Goal: Understand site structure: Understand site structure

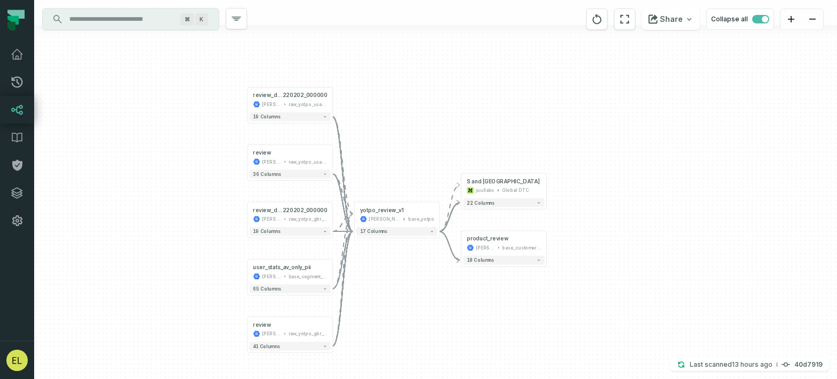
click at [109, 19] on input "Discovery Provider cmdk menu" at bounding box center [121, 19] width 116 height 17
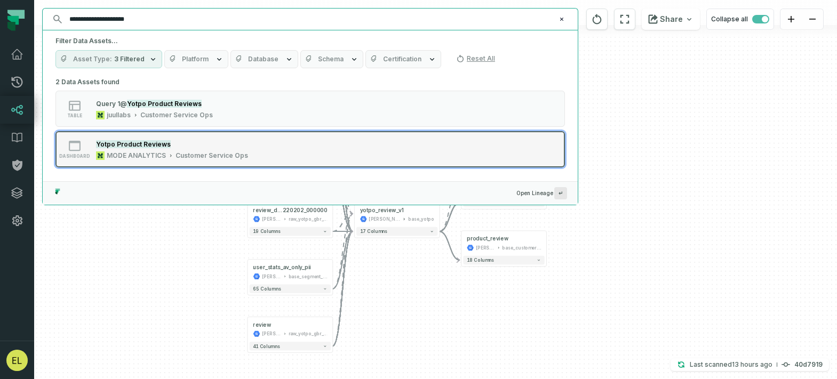
type input "**********"
click at [310, 152] on div "dashboard Yotpo Product Reviews MODE ANALYTICS Customer Service Ops" at bounding box center [191, 149] width 267 height 21
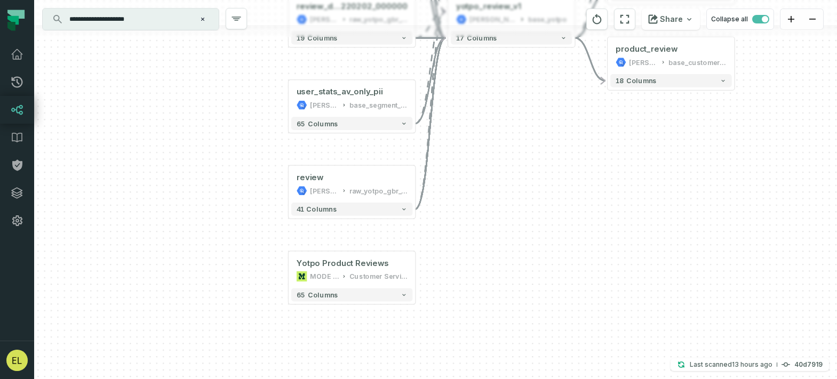
drag, startPoint x: 671, startPoint y: 191, endPoint x: 510, endPoint y: 282, distance: 185.2
click at [510, 282] on div "+ Query 2 @ WIP Yotpo Reviews (U S and UK only) juullabs Global DTC + 22 column…" at bounding box center [435, 189] width 803 height 379
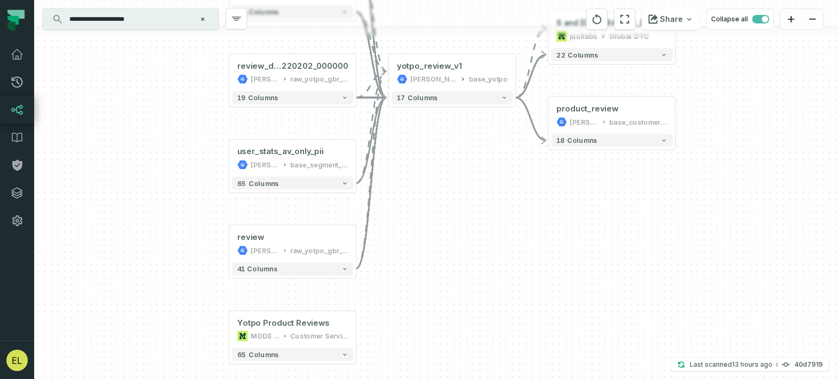
drag, startPoint x: 615, startPoint y: 187, endPoint x: 554, endPoint y: 273, distance: 104.8
click at [554, 273] on div "+ Query 2 @ WIP Yotpo Reviews (U S and UK only) juullabs Global DTC + 22 column…" at bounding box center [435, 189] width 803 height 379
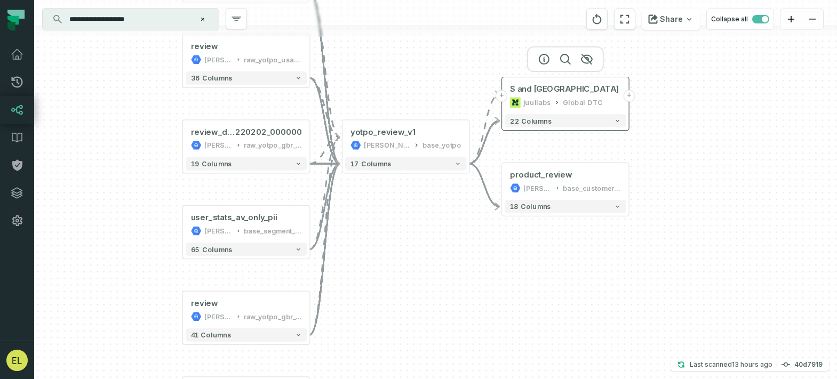
click at [503, 96] on button "+" at bounding box center [502, 96] width 12 height 12
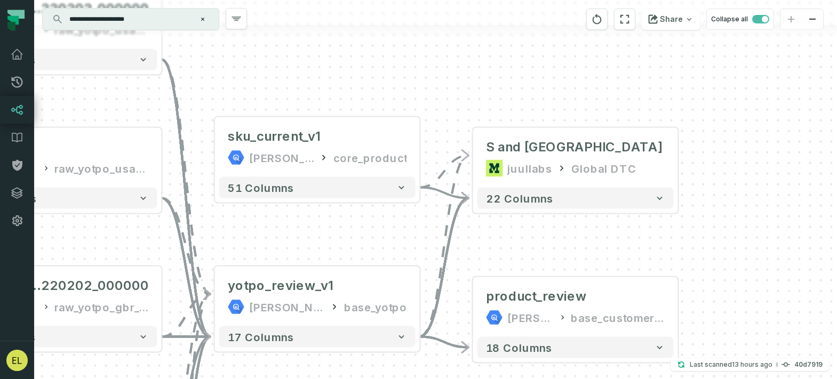
drag, startPoint x: 782, startPoint y: 296, endPoint x: 650, endPoint y: 234, distance: 145.1
click at [650, 234] on div "+ sku_current_v1 juul-warehouse core_product + 51 columns - Query 2 @ WIP Yotpo…" at bounding box center [435, 189] width 803 height 379
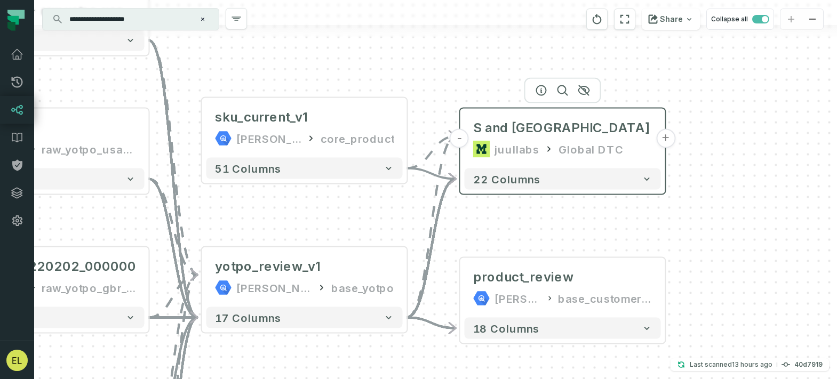
click at [666, 136] on button "+" at bounding box center [665, 138] width 19 height 19
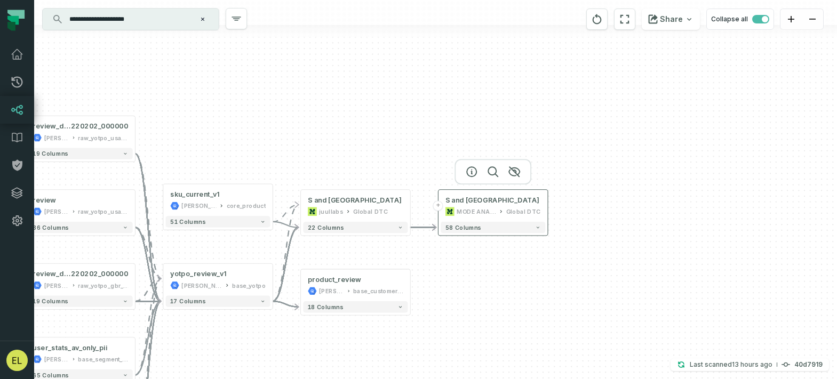
click at [438, 206] on button "+" at bounding box center [438, 206] width 10 height 10
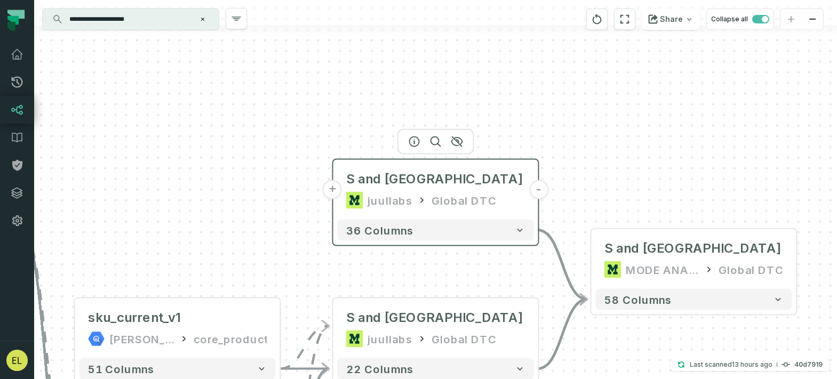
click at [330, 187] on button "+" at bounding box center [332, 189] width 19 height 19
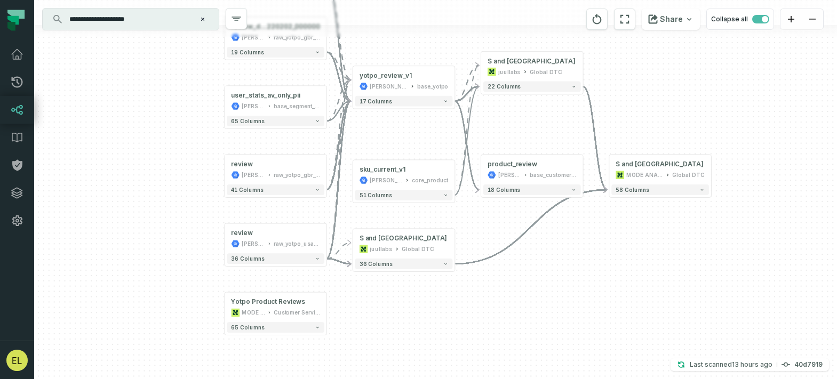
drag, startPoint x: 681, startPoint y: 213, endPoint x: 553, endPoint y: 144, distance: 145.9
click at [553, 144] on div "- Query 1 @ WIP Yotpo Reviews (U S and UK only) juullabs Global DTC - 36 column…" at bounding box center [435, 189] width 803 height 379
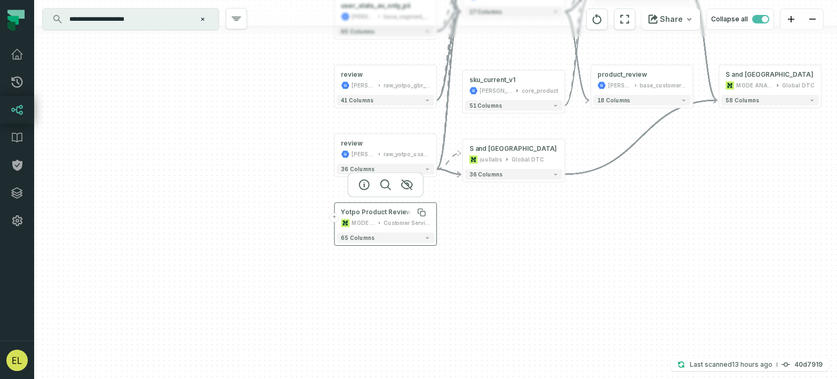
drag, startPoint x: 281, startPoint y: 218, endPoint x: 344, endPoint y: 213, distance: 63.6
click at [344, 213] on div "Yotpo Product Reviews" at bounding box center [378, 213] width 74 height 9
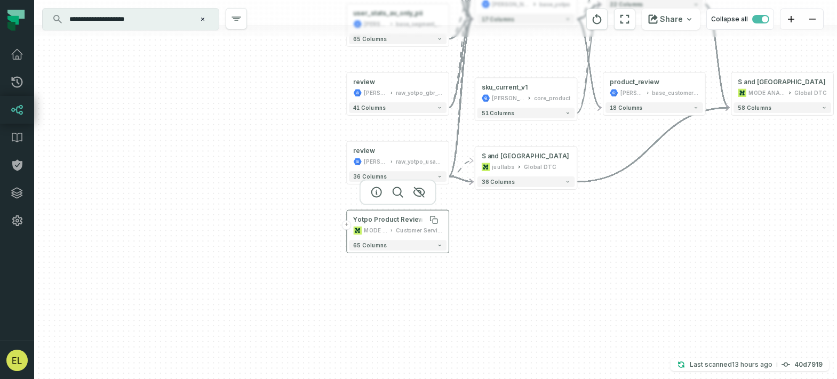
drag, startPoint x: 320, startPoint y: 211, endPoint x: 378, endPoint y: 217, distance: 59.0
click at [378, 217] on div "Yotpo Product Reviews" at bounding box center [390, 220] width 74 height 9
click at [344, 225] on button "+" at bounding box center [345, 224] width 10 height 10
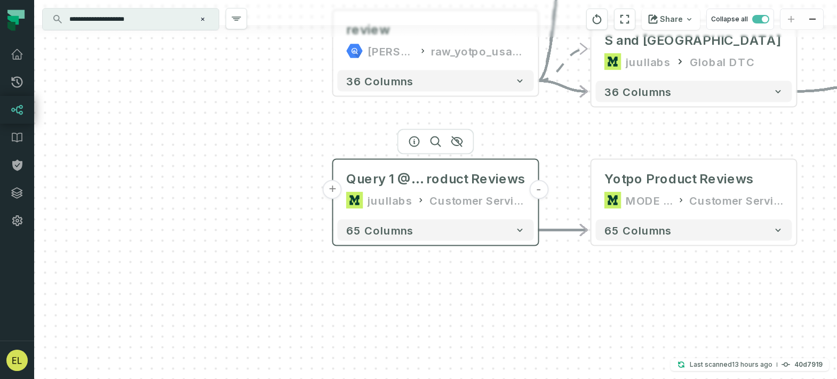
click at [332, 192] on button "+" at bounding box center [332, 189] width 19 height 19
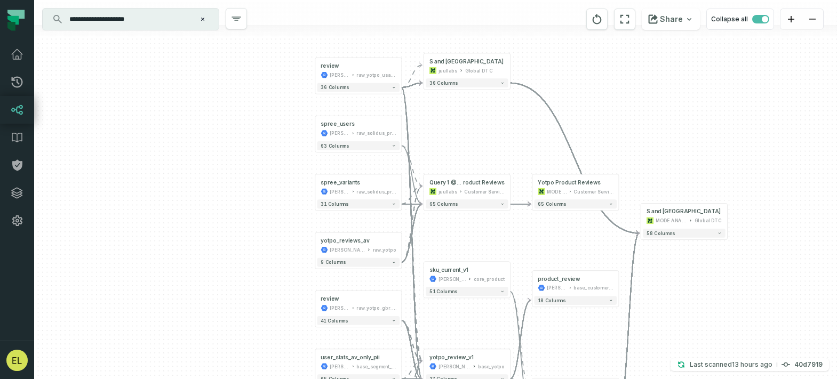
drag, startPoint x: 651, startPoint y: 248, endPoint x: 511, endPoint y: 241, distance: 140.5
click at [511, 241] on div "yotpo_reviews_av juul-warehouse raw_yotpo - 9 columns spree_variants juul-wareh…" at bounding box center [435, 189] width 803 height 379
click at [425, 188] on button "-" at bounding box center [424, 187] width 8 height 8
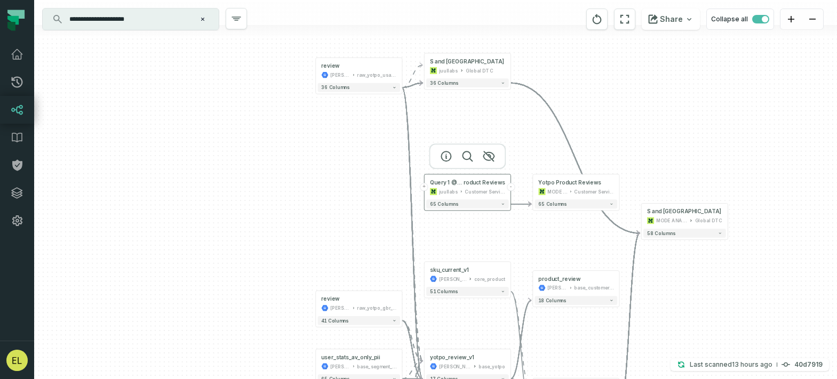
click at [424, 188] on button "+" at bounding box center [424, 187] width 8 height 8
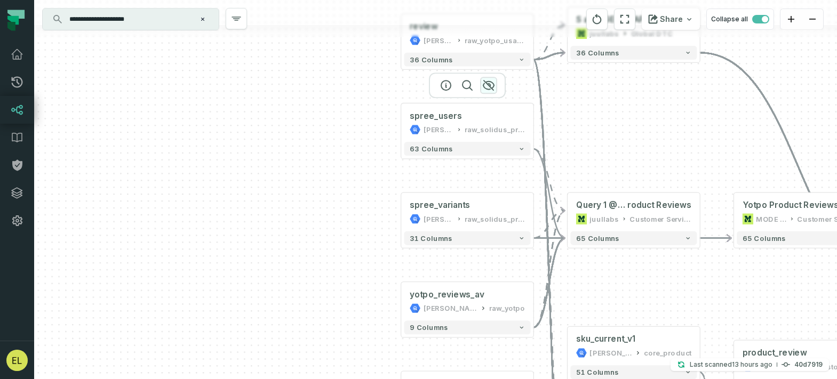
click at [491, 84] on icon "button" at bounding box center [488, 85] width 13 height 13
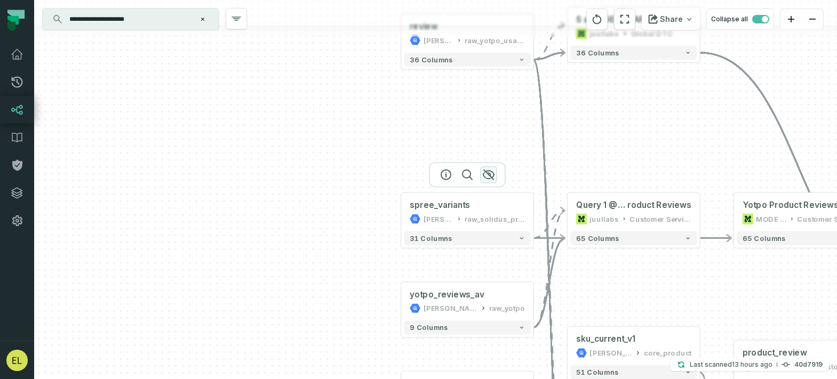
click at [490, 177] on icon "button" at bounding box center [488, 175] width 11 height 10
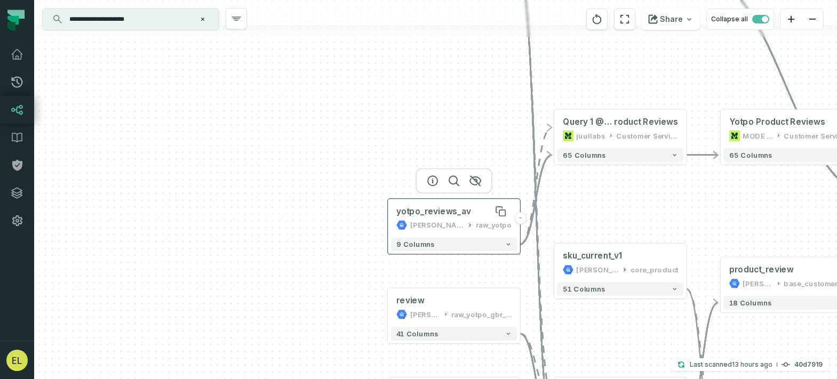
drag, startPoint x: 464, startPoint y: 297, endPoint x: 450, endPoint y: 214, distance: 83.8
click at [450, 214] on div "yotpo_reviews_av" at bounding box center [433, 211] width 75 height 11
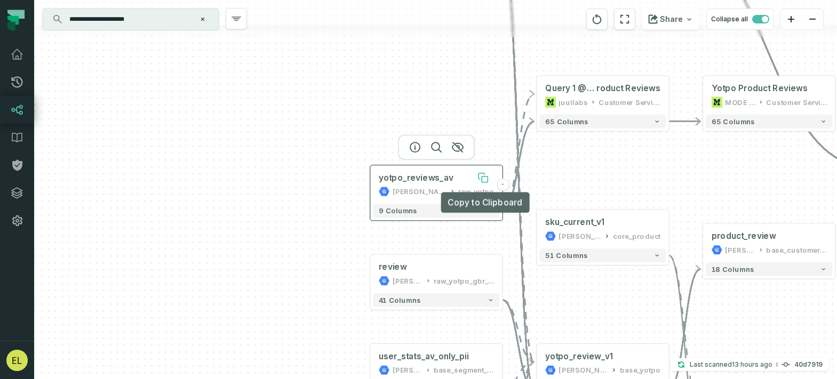
drag, startPoint x: 502, startPoint y: 215, endPoint x: 484, endPoint y: 182, distance: 37.3
click at [484, 182] on icon at bounding box center [485, 180] width 6 height 6
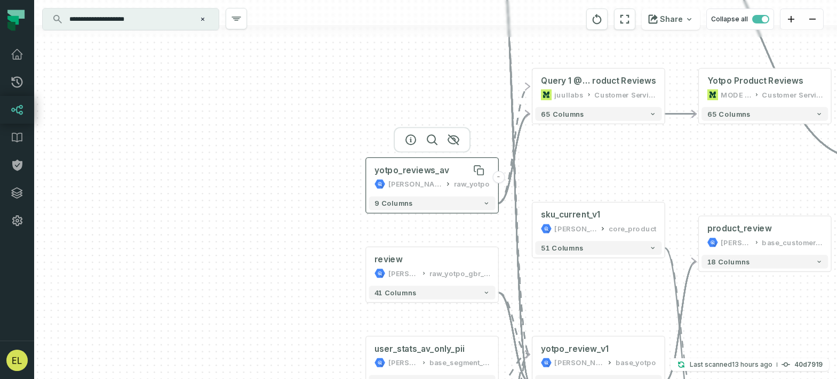
drag, startPoint x: 449, startPoint y: 184, endPoint x: 395, endPoint y: 202, distance: 56.2
click at [395, 176] on div "yotpo_reviews_av" at bounding box center [412, 170] width 75 height 11
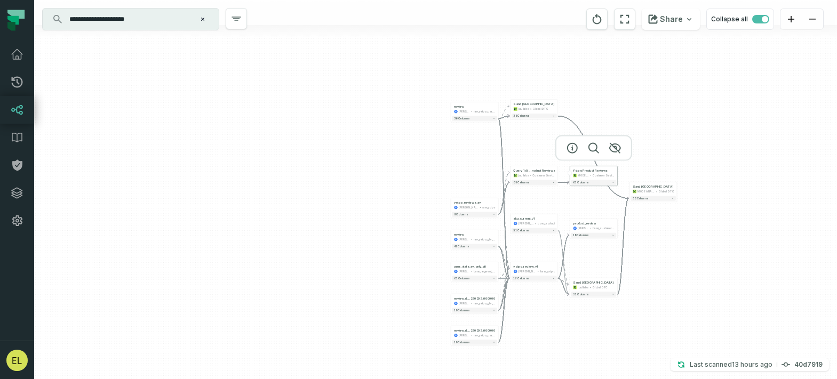
drag, startPoint x: 663, startPoint y: 185, endPoint x: 592, endPoint y: 164, distance: 74.5
click at [593, 173] on div "Customer Service Ops" at bounding box center [604, 175] width 22 height 4
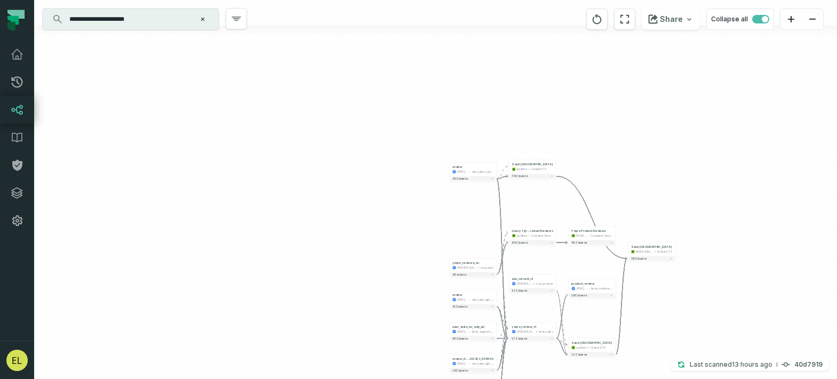
drag, startPoint x: 633, startPoint y: 221, endPoint x: 635, endPoint y: 290, distance: 68.9
click at [635, 290] on div "yotpo_reviews_av juul-warehouse raw_yotpo - 9 columns + Query 1 @ Yotpo P roduc…" at bounding box center [435, 189] width 803 height 379
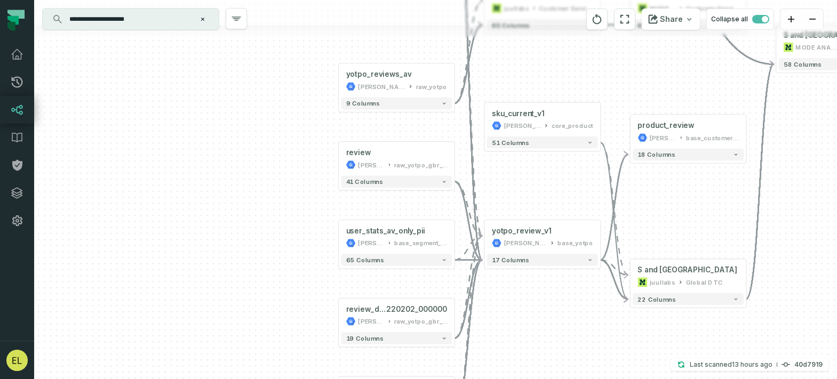
drag, startPoint x: 535, startPoint y: 272, endPoint x: 580, endPoint y: 65, distance: 211.5
click at [580, 65] on div "yotpo_reviews_av juul-warehouse raw_yotpo - 9 columns + Query 1 @ Yotpo P roduc…" at bounding box center [435, 189] width 803 height 379
click at [417, 197] on icon "button" at bounding box center [417, 201] width 11 height 10
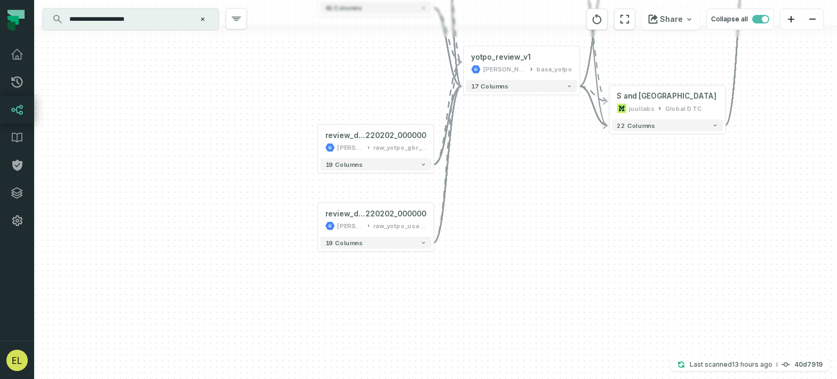
drag, startPoint x: 534, startPoint y: 323, endPoint x: 512, endPoint y: 149, distance: 175.3
click at [512, 149] on div "yotpo_reviews_av juul-warehouse raw_yotpo - 9 columns + Query 1 @ Yotpo P roduc…" at bounding box center [435, 189] width 803 height 379
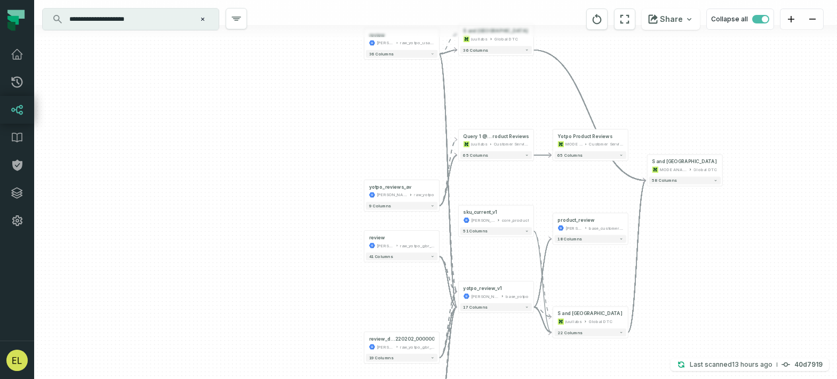
drag, startPoint x: 512, startPoint y: 149, endPoint x: 490, endPoint y: 349, distance: 201.2
click at [490, 349] on div "yotpo_reviews_av juul-warehouse raw_yotpo - 9 columns + Query 1 @ Yotpo P roduc…" at bounding box center [435, 189] width 803 height 379
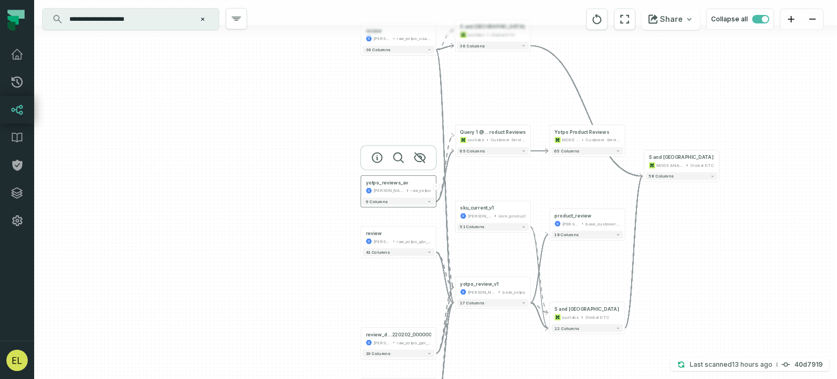
click at [407, 192] on icon at bounding box center [407, 191] width 4 height 4
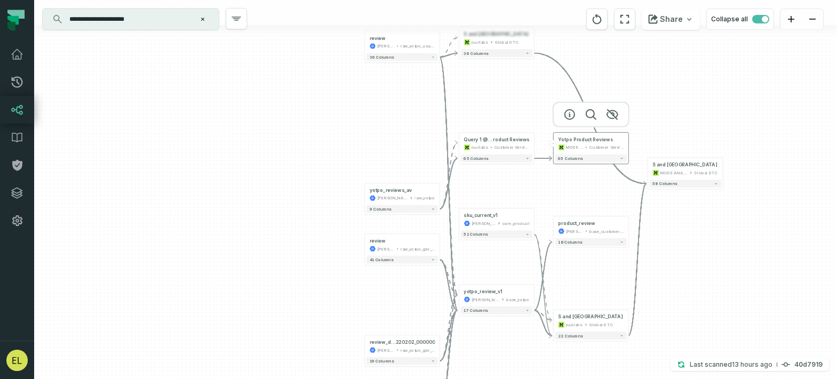
drag, startPoint x: 569, startPoint y: 140, endPoint x: 575, endPoint y: 152, distance: 13.8
click at [575, 151] on div "MODE ANALYTICS" at bounding box center [574, 148] width 17 height 6
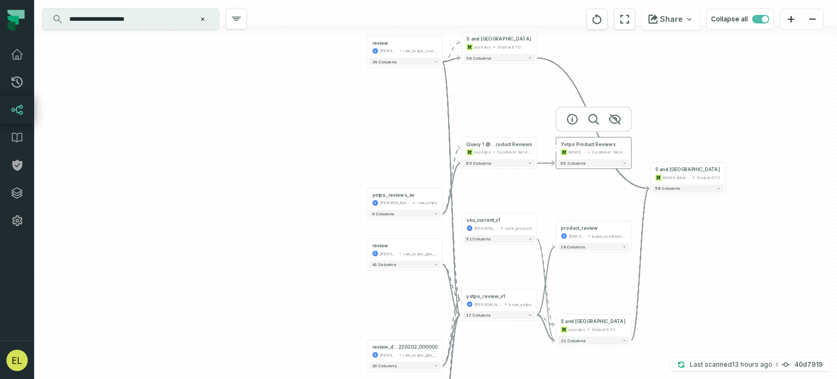
drag, startPoint x: 595, startPoint y: 150, endPoint x: 610, endPoint y: 156, distance: 16.1
click at [610, 156] on div "Customer Service Ops" at bounding box center [609, 152] width 34 height 6
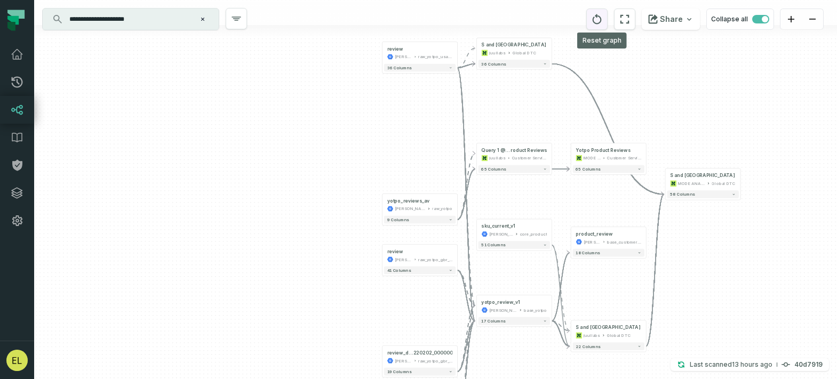
click at [602, 18] on icon "reset" at bounding box center [597, 19] width 9 height 10
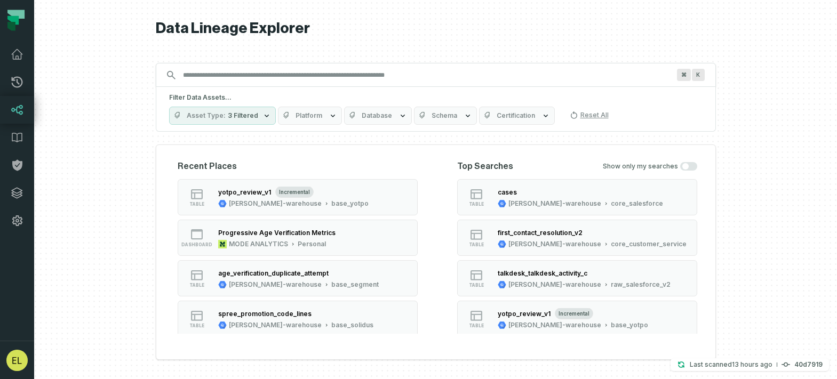
click at [442, 68] on input "Discovery Provider cmdk menu" at bounding box center [426, 75] width 499 height 17
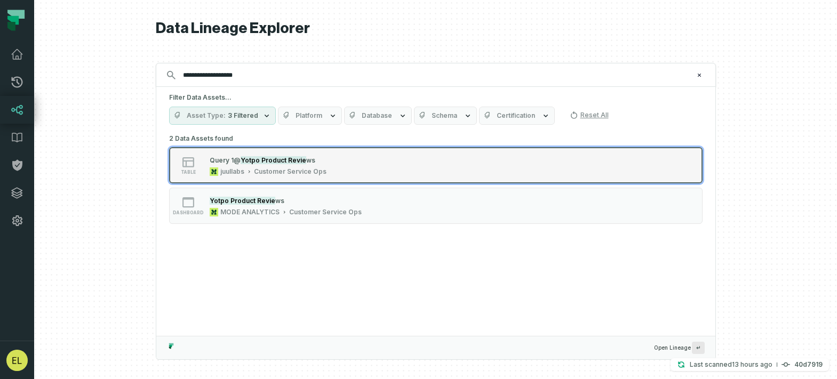
type input "**********"
click at [405, 170] on div "table Query 1 @ Yotpo Product Revie ws juullabs Customer Service Ops" at bounding box center [304, 165] width 267 height 21
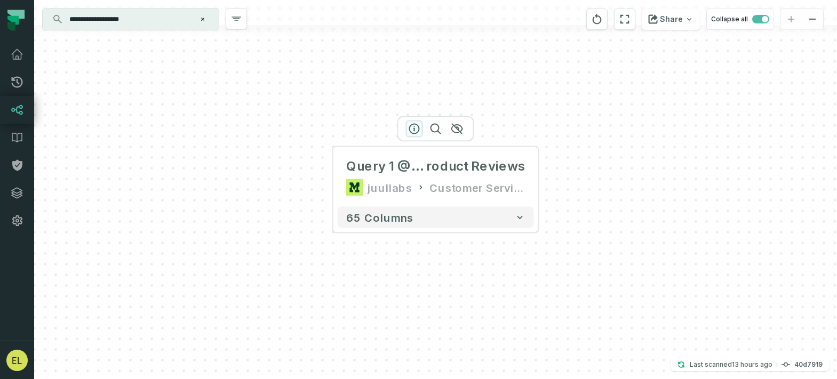
click at [413, 130] on icon "button" at bounding box center [414, 129] width 13 height 13
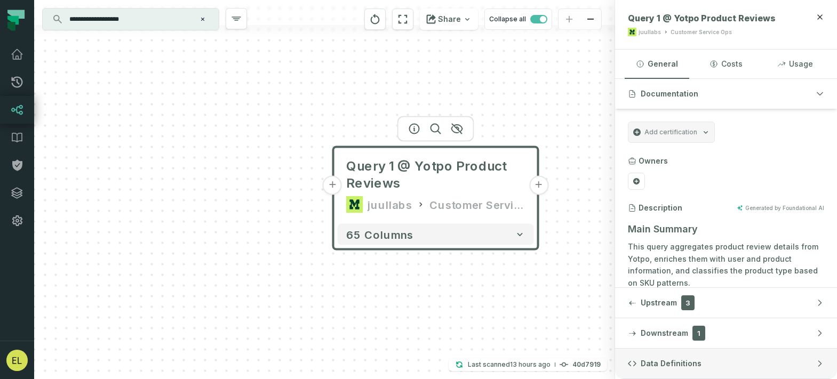
click at [743, 361] on button "Data Definitions" at bounding box center [726, 364] width 222 height 30
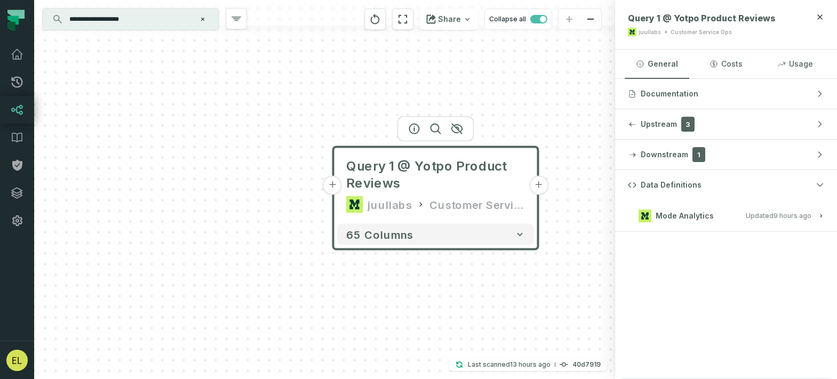
click at [722, 213] on button "Mode Analytics Updated 9/29/2025, 1:02:53 AM" at bounding box center [726, 216] width 196 height 14
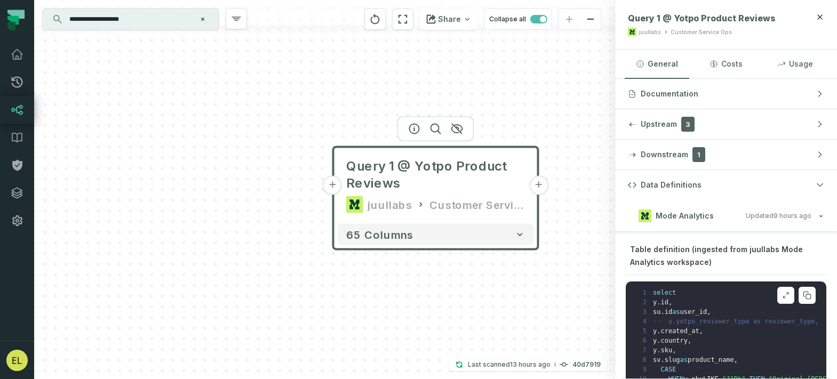
click at [782, 293] on icon at bounding box center [785, 295] width 7 height 9
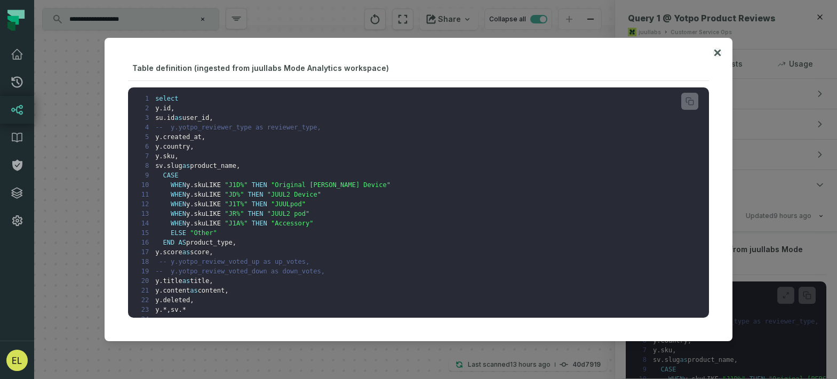
click at [719, 52] on icon at bounding box center [717, 52] width 7 height 13
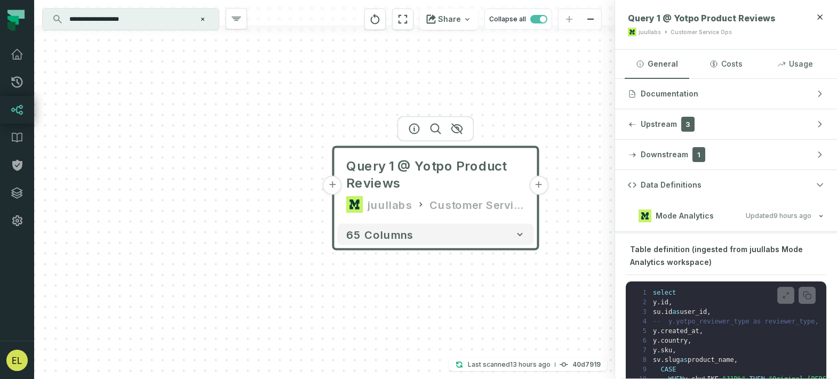
click at [154, 19] on input "**********" at bounding box center [129, 19] width 133 height 17
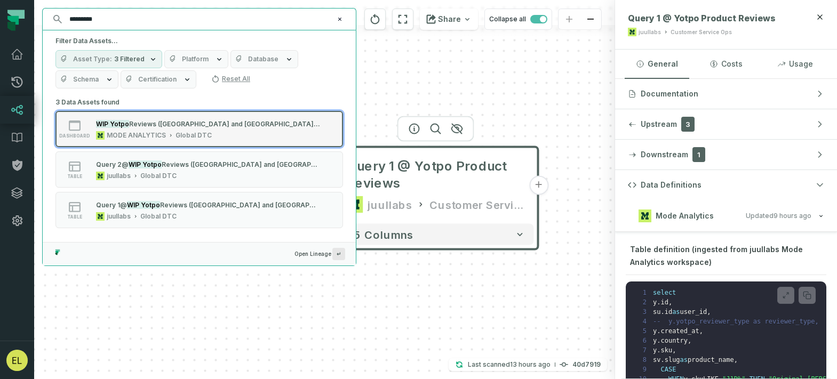
type input "*********"
click at [272, 129] on div "dashboard WIP Yotpo Reviews (US and UK only) MODE ANALYTICS Global DTC" at bounding box center [191, 128] width 267 height 21
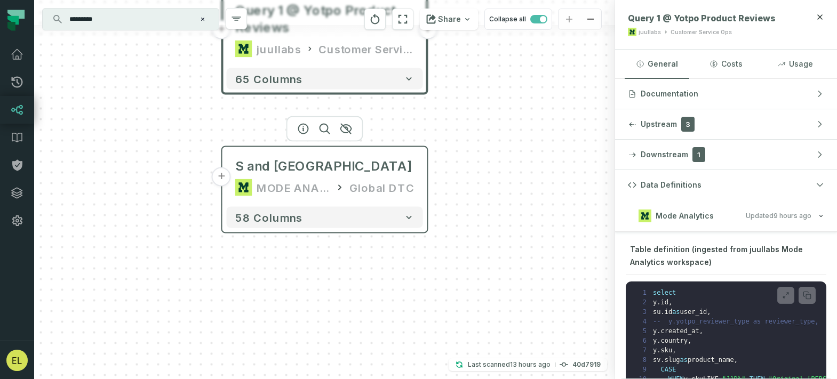
click at [222, 173] on button "+" at bounding box center [221, 177] width 19 height 19
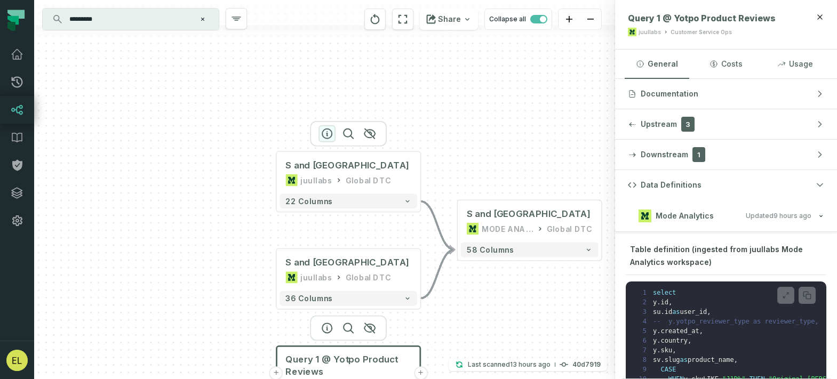
click at [329, 132] on icon "button" at bounding box center [327, 134] width 13 height 13
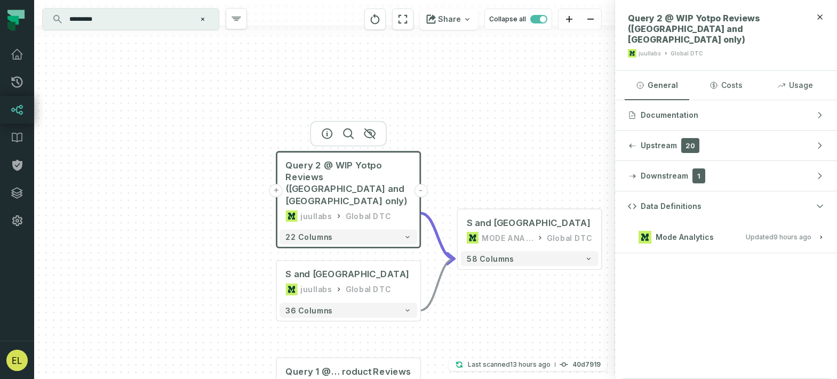
click at [711, 221] on h3 "Mode Analytics Updated 9/29/2025, 1:02:53 AM" at bounding box center [726, 237] width 222 height 32
click at [712, 232] on span "Mode Analytics" at bounding box center [685, 237] width 58 height 11
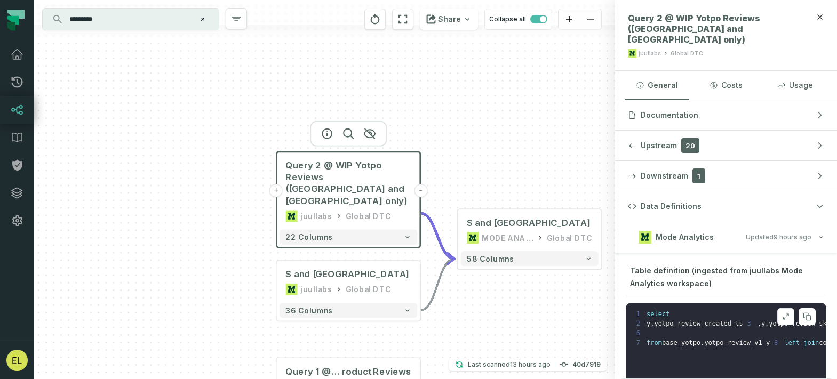
click at [783, 317] on icon at bounding box center [784, 318] width 2 height 2
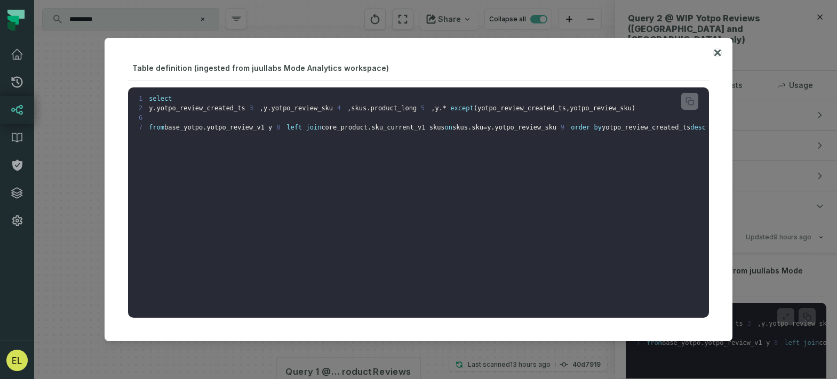
click at [720, 48] on icon at bounding box center [717, 52] width 7 height 13
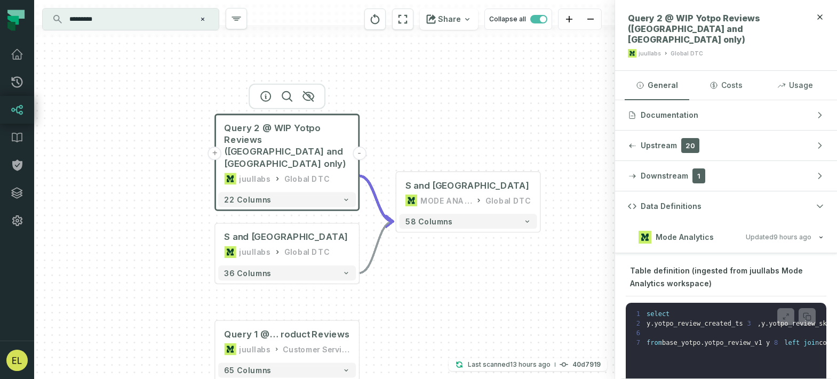
drag, startPoint x: 425, startPoint y: 252, endPoint x: 329, endPoint y: 181, distance: 119.8
click at [329, 181] on div "+ Query 2 @ WIP Yotpo Reviews (US and UK only) juullabs Global DTC - 22 columns…" at bounding box center [324, 189] width 581 height 379
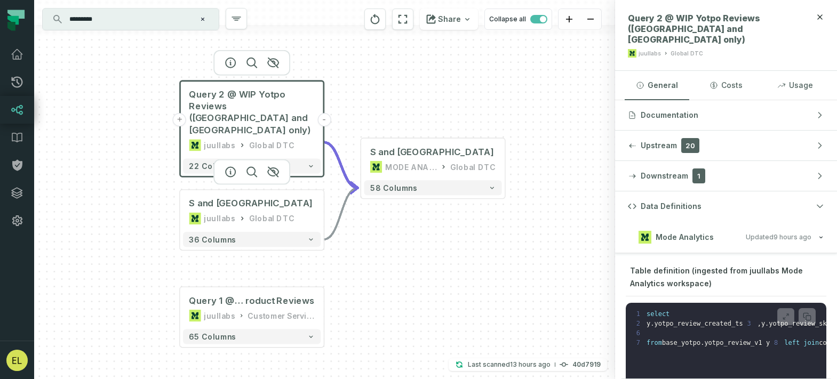
click at [229, 176] on div at bounding box center [251, 173] width 77 height 26
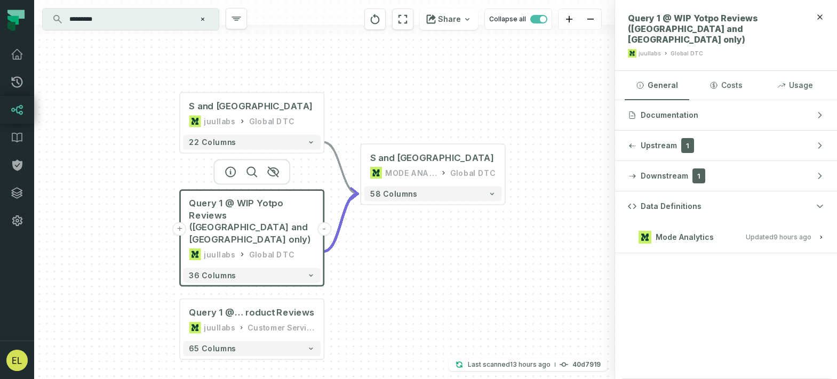
click at [745, 230] on button "Mode Analytics Updated 9/29/2025, 1:02:53 AM" at bounding box center [726, 237] width 196 height 14
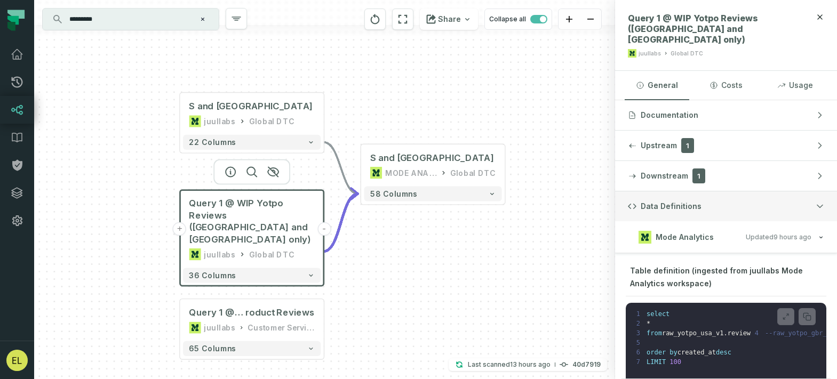
click at [784, 192] on button "Data Definitions" at bounding box center [726, 207] width 222 height 30
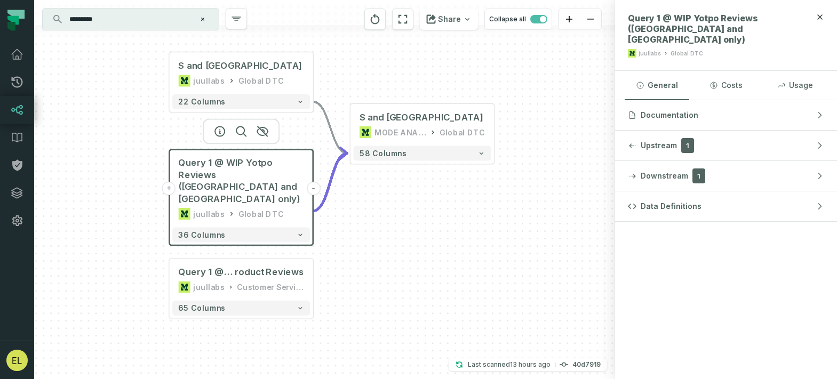
drag, startPoint x: 405, startPoint y: 268, endPoint x: 390, endPoint y: 130, distance: 139.5
click at [390, 130] on div "+ Query 2 @ WIP Yotpo Reviews (U S and UK only) juullabs Global DTC - 22 column…" at bounding box center [324, 189] width 581 height 379
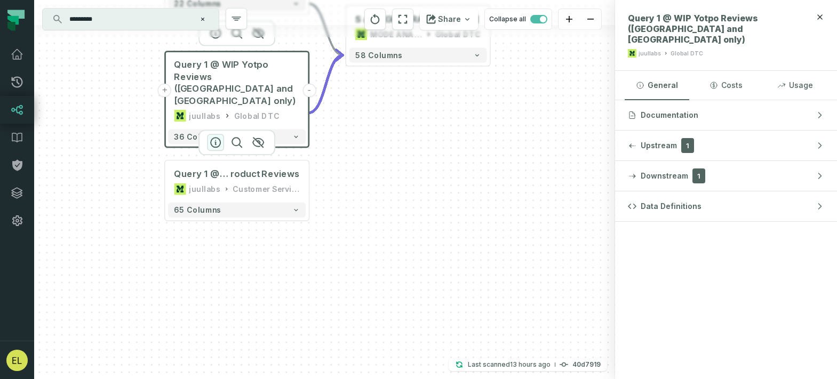
click at [219, 141] on icon "button" at bounding box center [215, 142] width 13 height 13
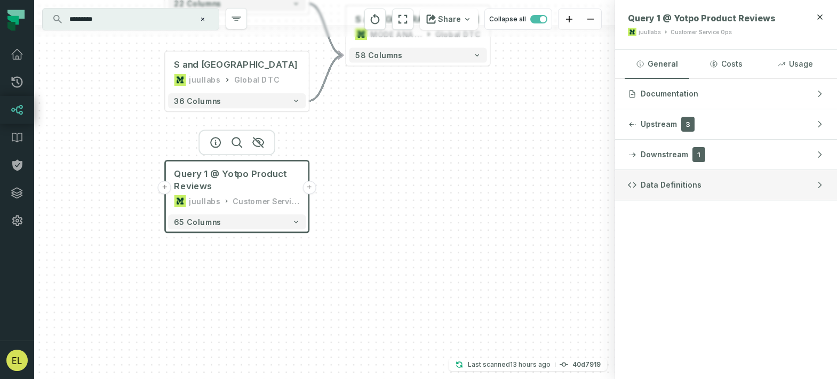
click at [695, 190] on button "Data Definitions" at bounding box center [726, 185] width 222 height 30
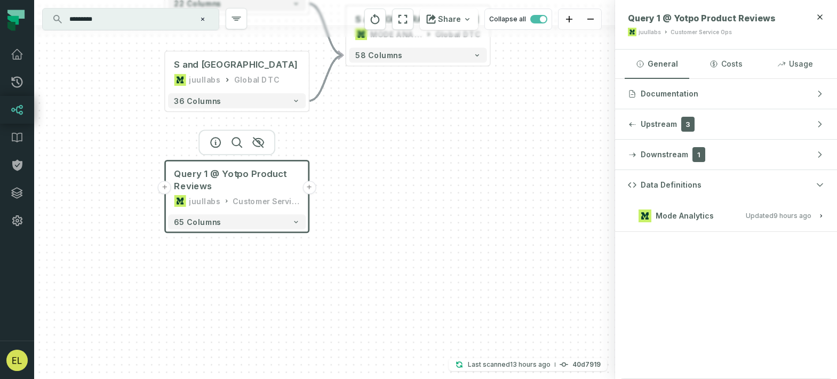
click at [742, 220] on button "Mode Analytics Updated 9/29/2025, 1:02:53 AM" at bounding box center [726, 216] width 196 height 14
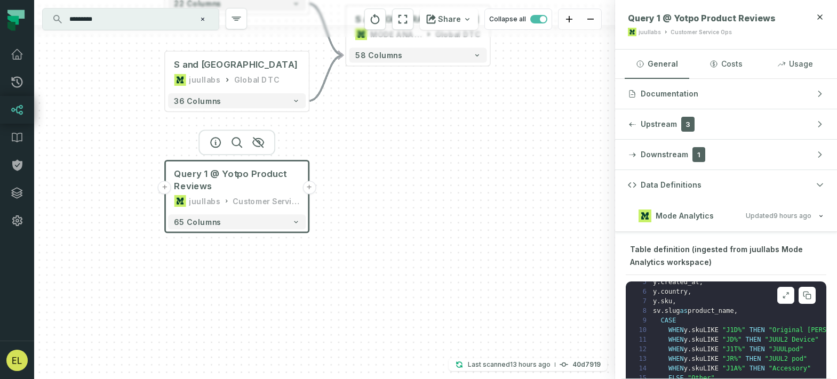
scroll to position [46, 0]
click at [780, 289] on button at bounding box center [785, 295] width 17 height 17
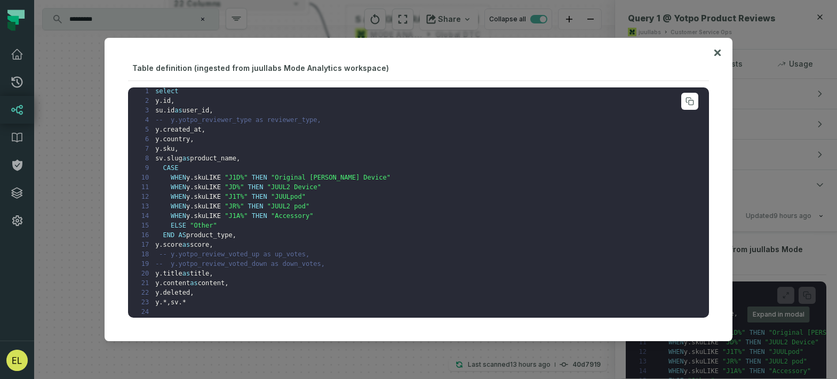
scroll to position [0, 0]
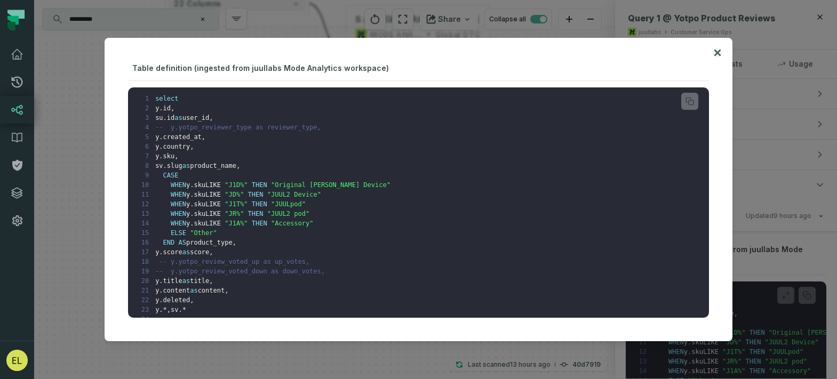
click at [720, 52] on icon at bounding box center [717, 52] width 7 height 13
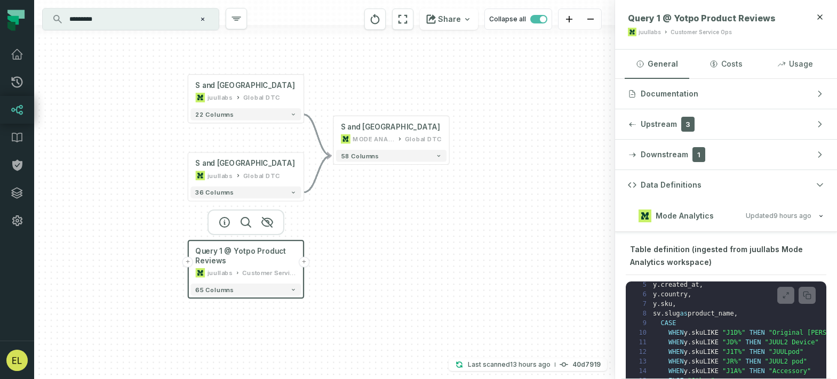
drag, startPoint x: 527, startPoint y: 181, endPoint x: 479, endPoint y: 253, distance: 86.1
click at [479, 253] on div "+ Query 2 @ WIP Yotpo Reviews (U S and UK only) juullabs Global DTC - 22 column…" at bounding box center [324, 189] width 581 height 379
click at [221, 136] on icon "button" at bounding box center [224, 135] width 13 height 13
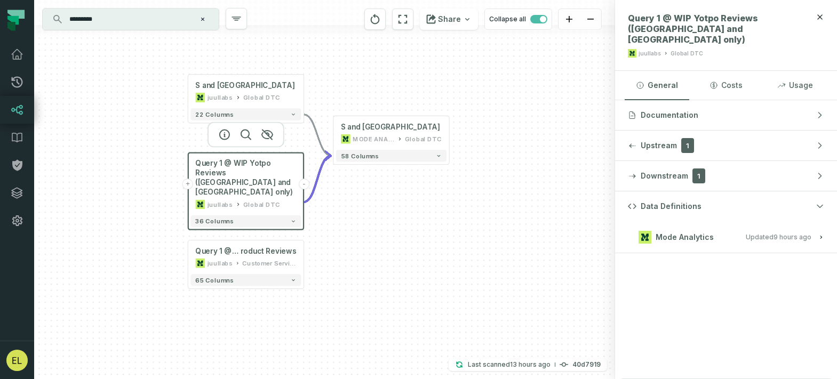
click at [711, 232] on span "Mode Analytics" at bounding box center [685, 237] width 58 height 11
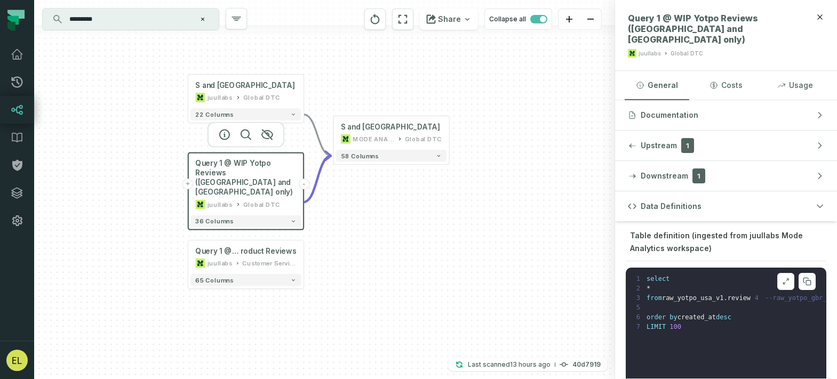
scroll to position [23, 0]
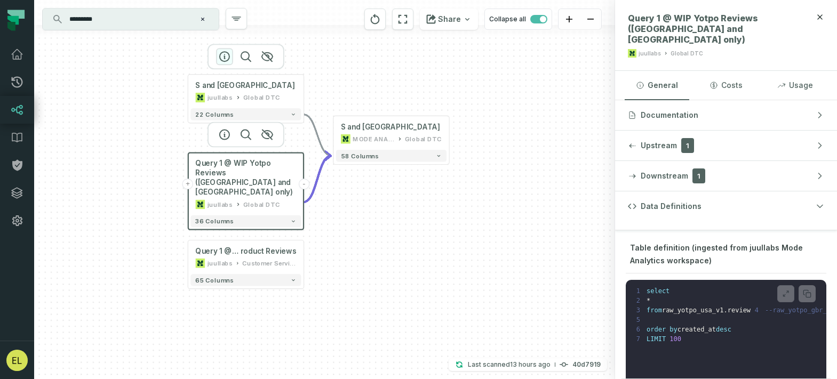
click at [224, 58] on icon "button" at bounding box center [225, 57] width 10 height 10
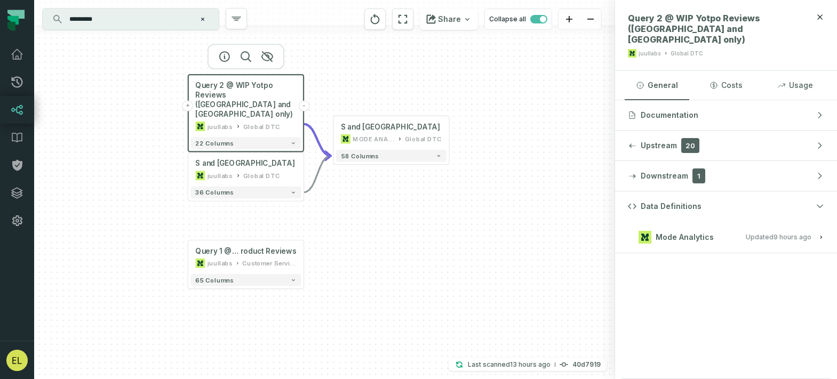
click at [706, 235] on h3 "Mode Analytics Updated 9/29/2025, 1:02:53 AM" at bounding box center [726, 237] width 222 height 32
click at [713, 230] on button "Mode Analytics Updated 9/29/2025, 1:02:53 AM" at bounding box center [726, 237] width 196 height 14
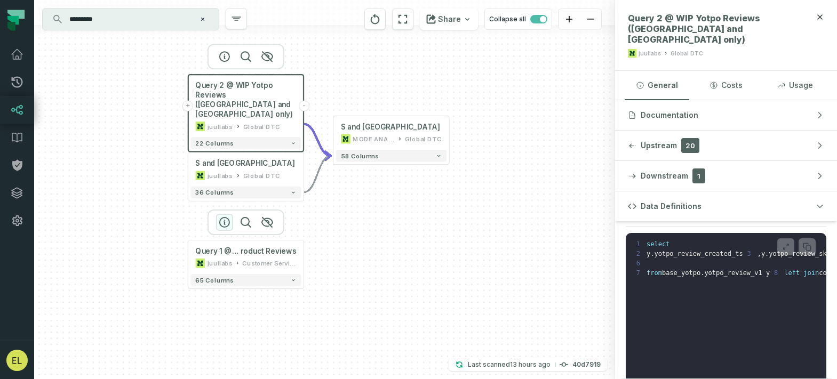
click at [221, 222] on icon "button" at bounding box center [224, 222] width 13 height 13
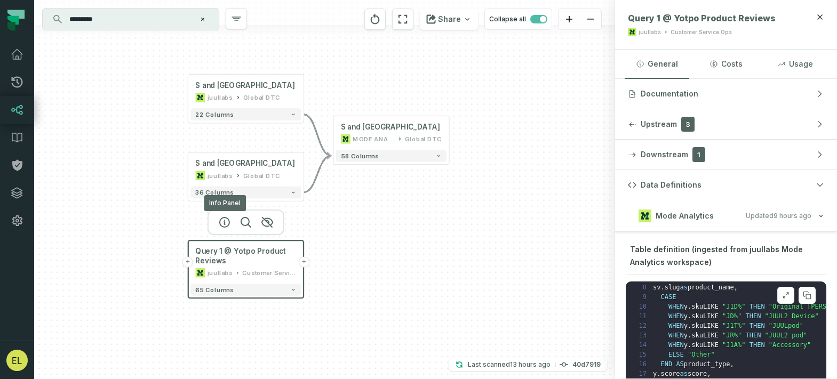
scroll to position [105, 0]
